Goal: Transaction & Acquisition: Book appointment/travel/reservation

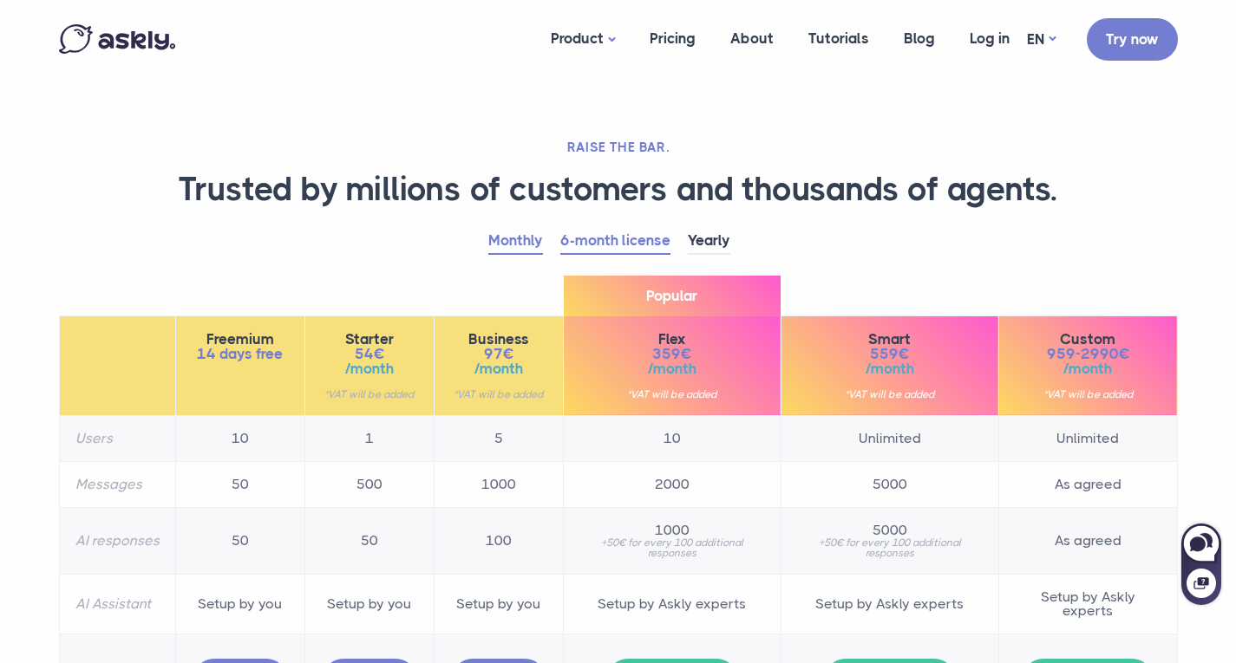
click at [505, 249] on link "Monthly" at bounding box center [515, 241] width 55 height 27
click at [617, 232] on link "6-month license" at bounding box center [615, 241] width 110 height 27
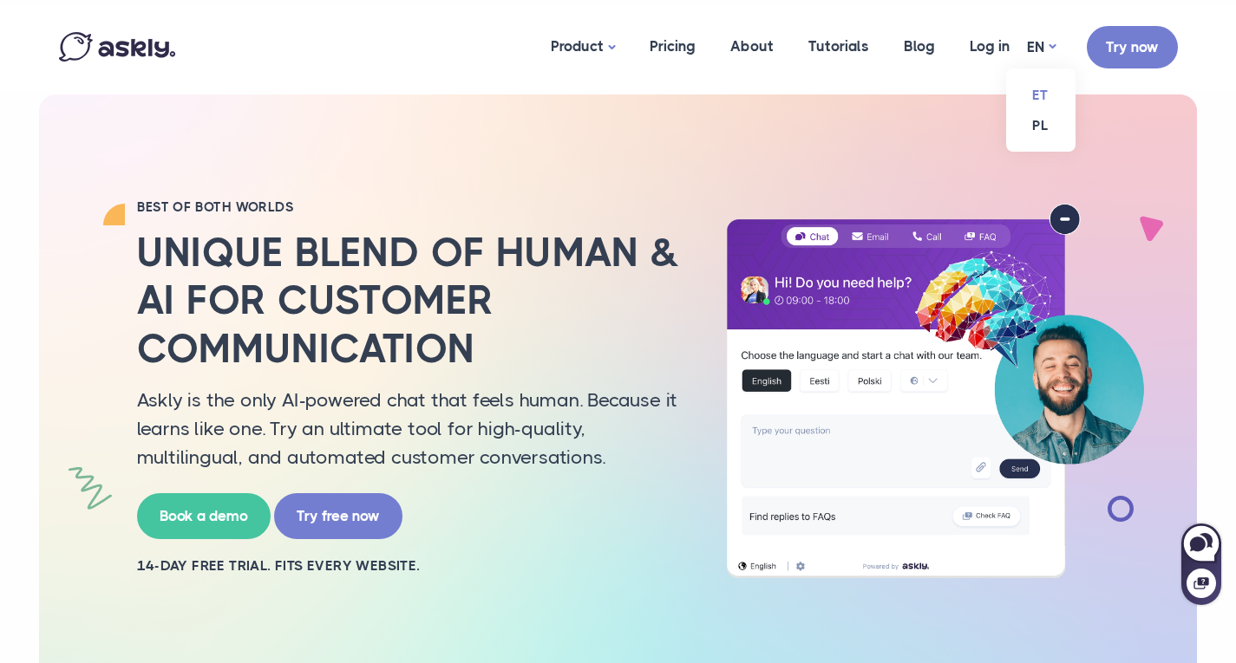
click at [1048, 101] on link "ET" at bounding box center [1040, 95] width 69 height 30
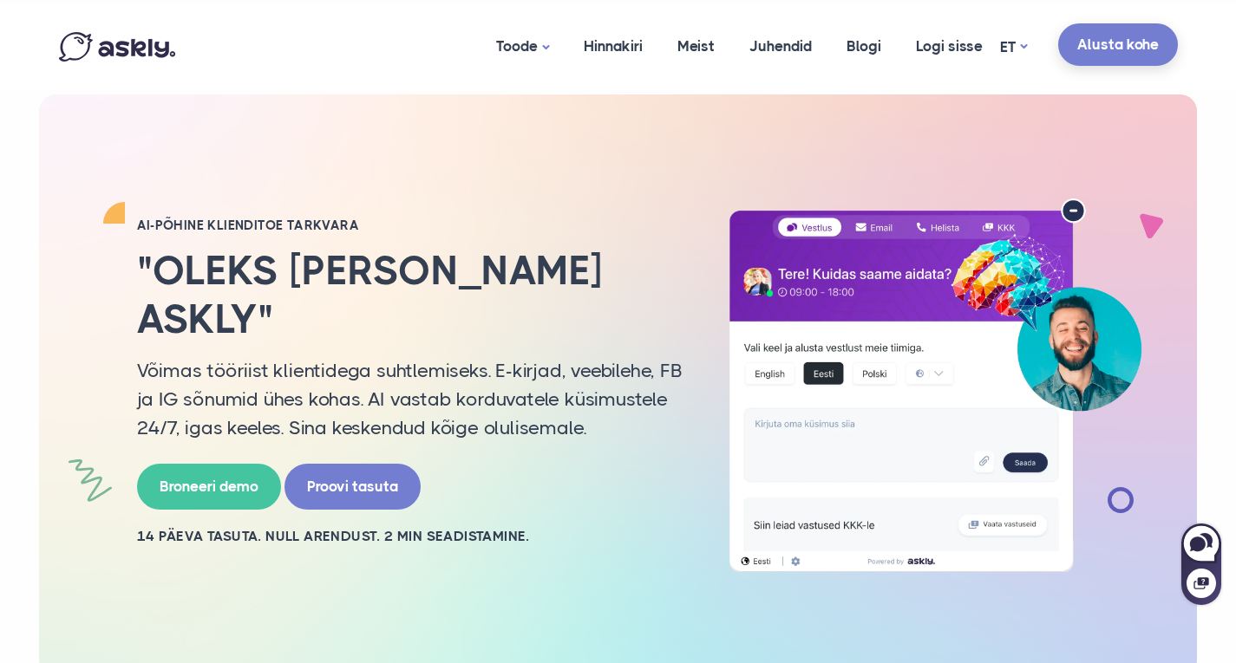
click at [1115, 48] on link "Alusta kohe" at bounding box center [1118, 44] width 120 height 42
click at [192, 461] on link "Broneeri demo" at bounding box center [209, 484] width 144 height 46
